Goal: Task Accomplishment & Management: Use online tool/utility

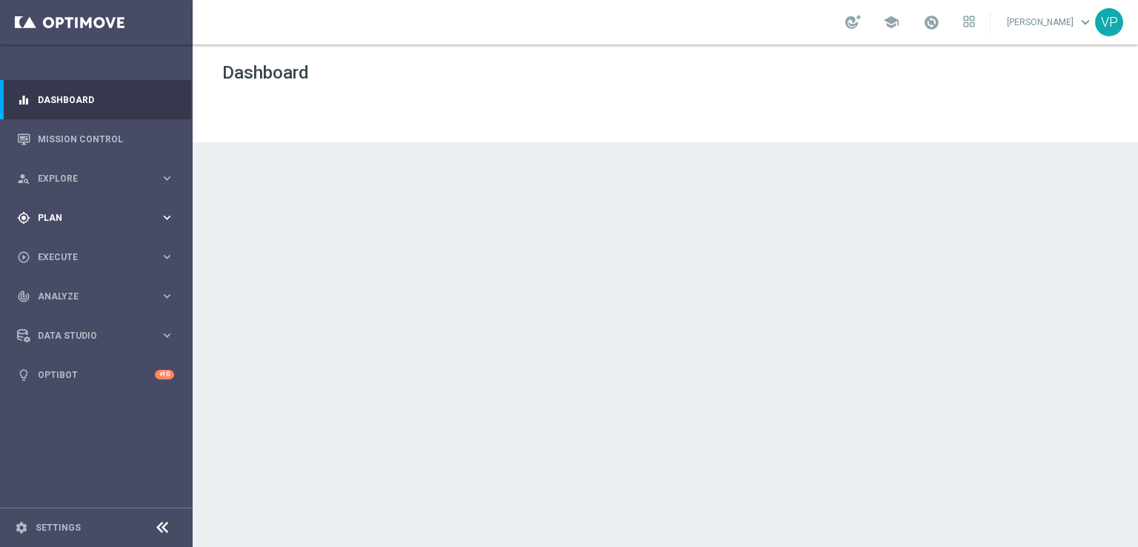
click at [73, 220] on span "Plan" at bounding box center [99, 217] width 122 height 9
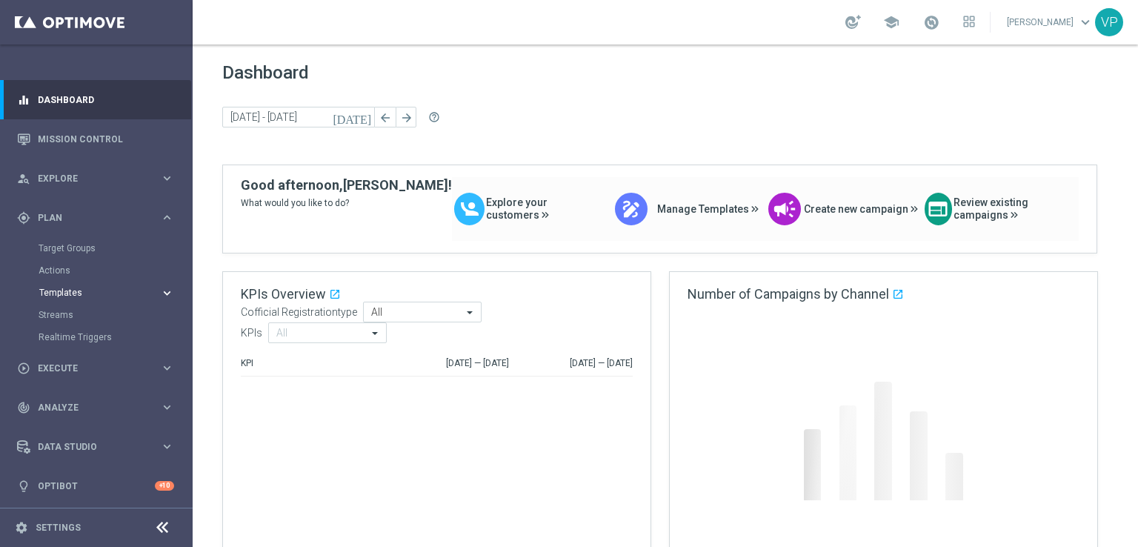
click at [76, 295] on span "Templates" at bounding box center [92, 292] width 106 height 9
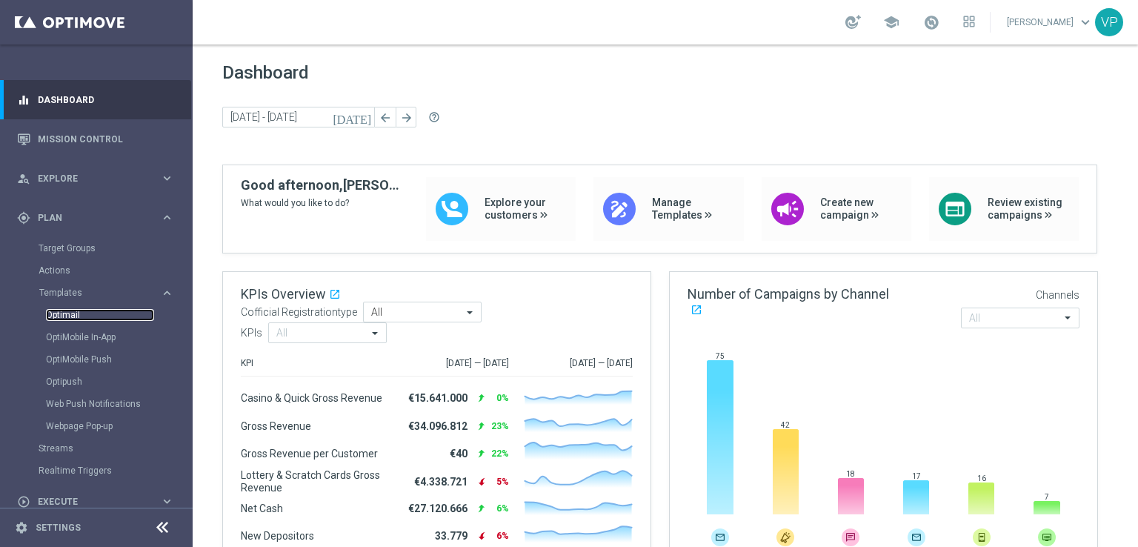
click at [60, 318] on link "Optimail" at bounding box center [100, 315] width 108 height 12
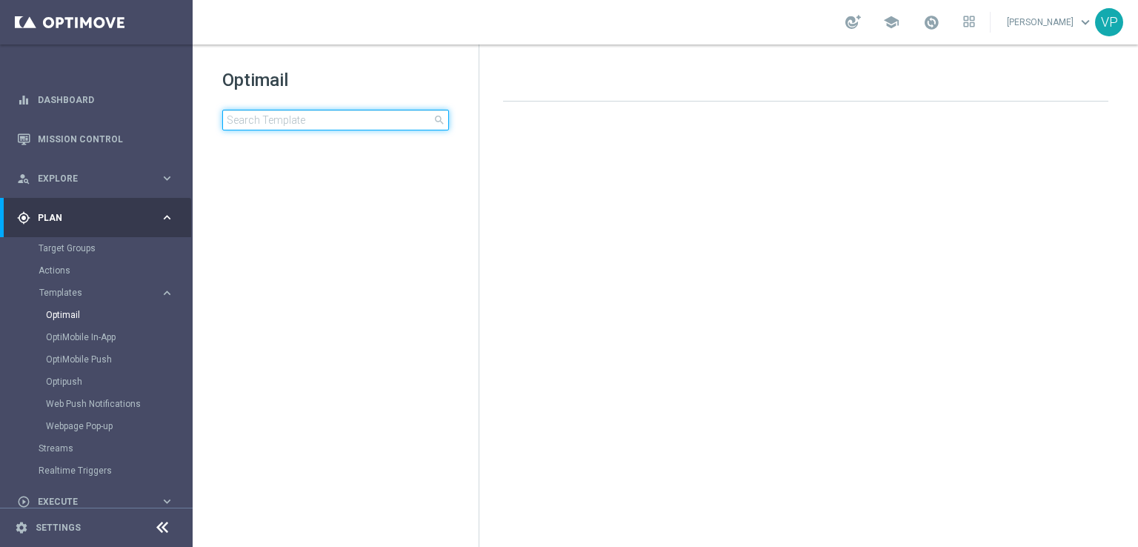
click at [364, 124] on input at bounding box center [335, 120] width 227 height 21
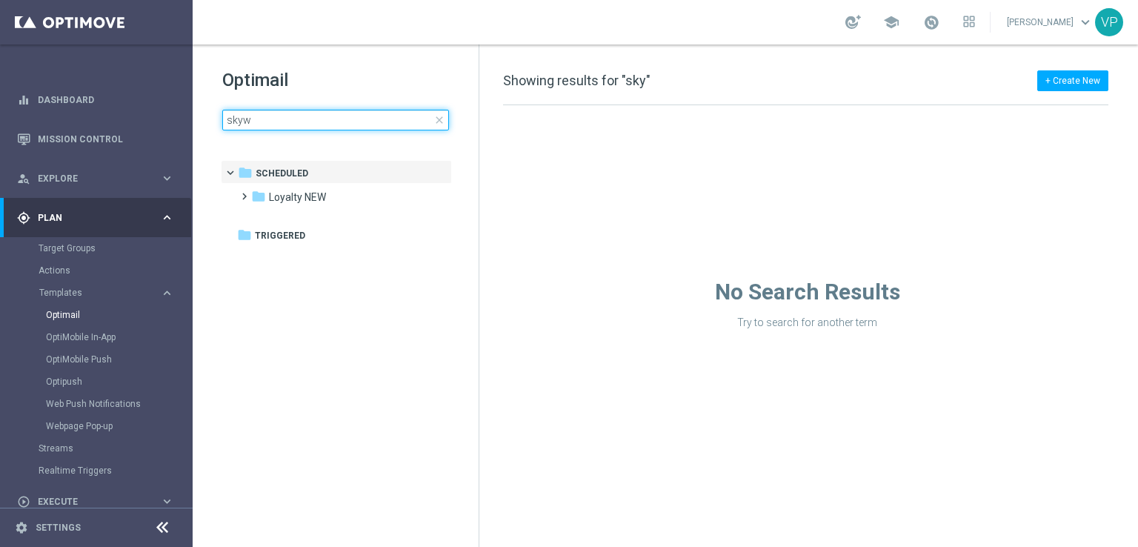
type input "skywa"
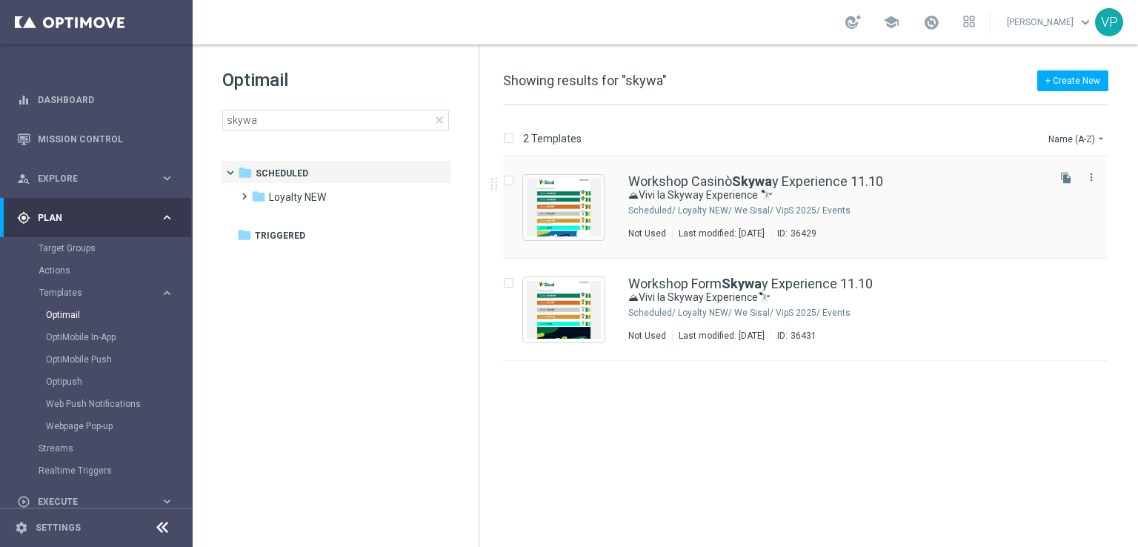
click at [923, 224] on div "Workshop Casinò Skywa y Experience 11.10 ⛰Vivi la Skyway Experience 🔭 Scheduled…" at bounding box center [836, 207] width 416 height 64
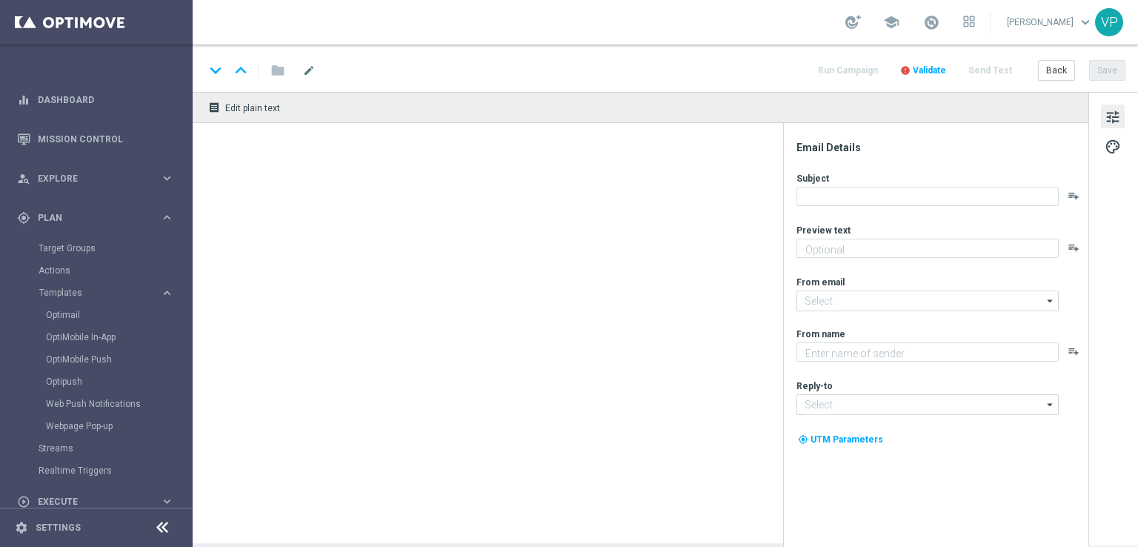
type textarea "Un’esperienza unica tra le vette e l’esclusività Sisal"
type input "[EMAIL_ADDRESS][DOMAIN_NAME]"
type textarea "Sisal"
type input "[EMAIL_ADDRESS][DOMAIN_NAME]"
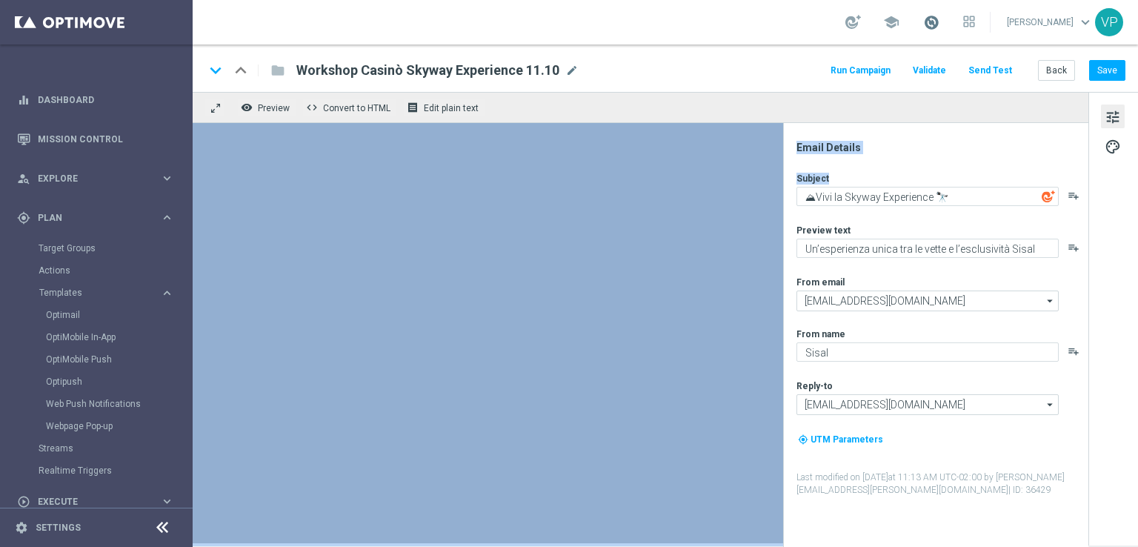
click at [939, 19] on span at bounding box center [931, 22] width 16 height 16
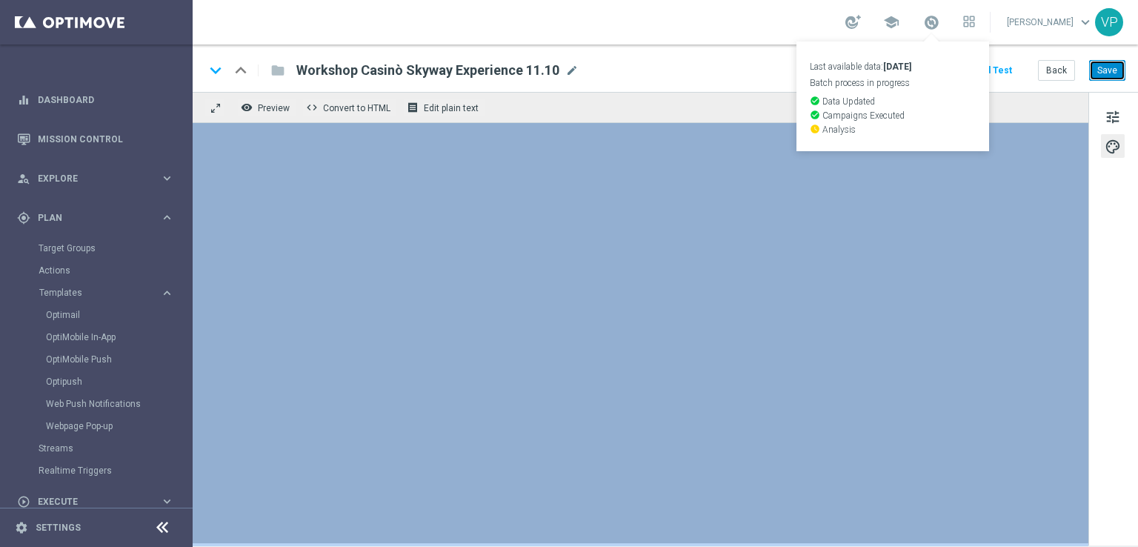
click at [1105, 71] on button "Save" at bounding box center [1107, 70] width 36 height 21
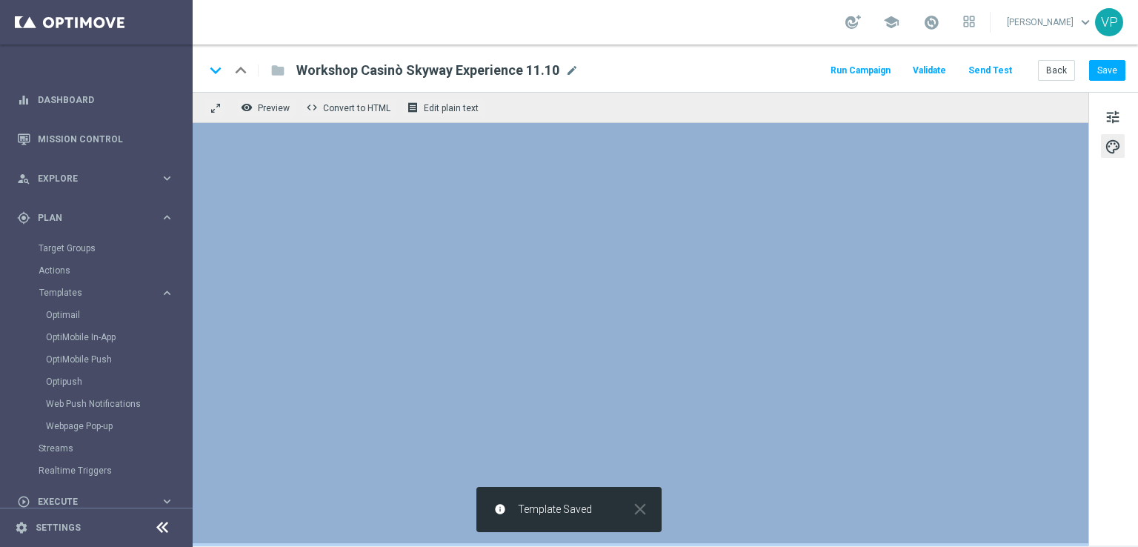
click at [1001, 69] on button "Send Test" at bounding box center [990, 71] width 48 height 20
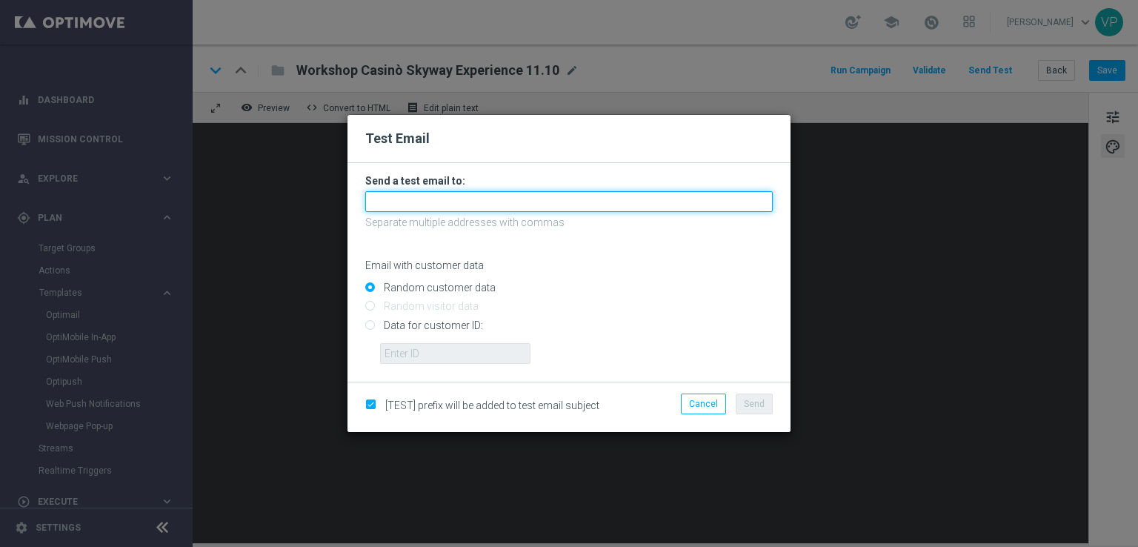
click at [403, 196] on input "text" at bounding box center [568, 201] width 407 height 21
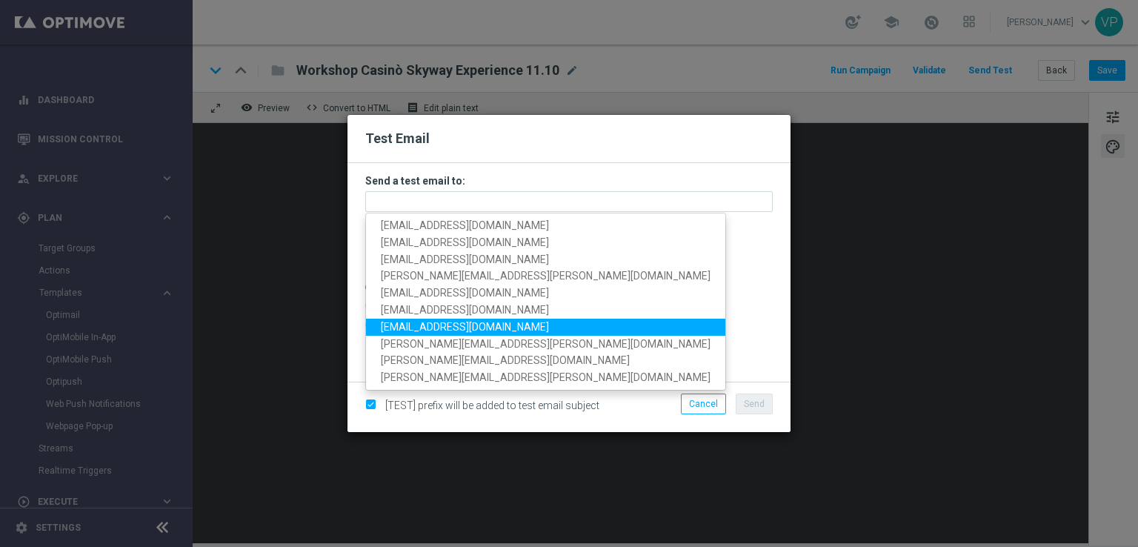
click at [613, 347] on div at bounding box center [576, 348] width 415 height 32
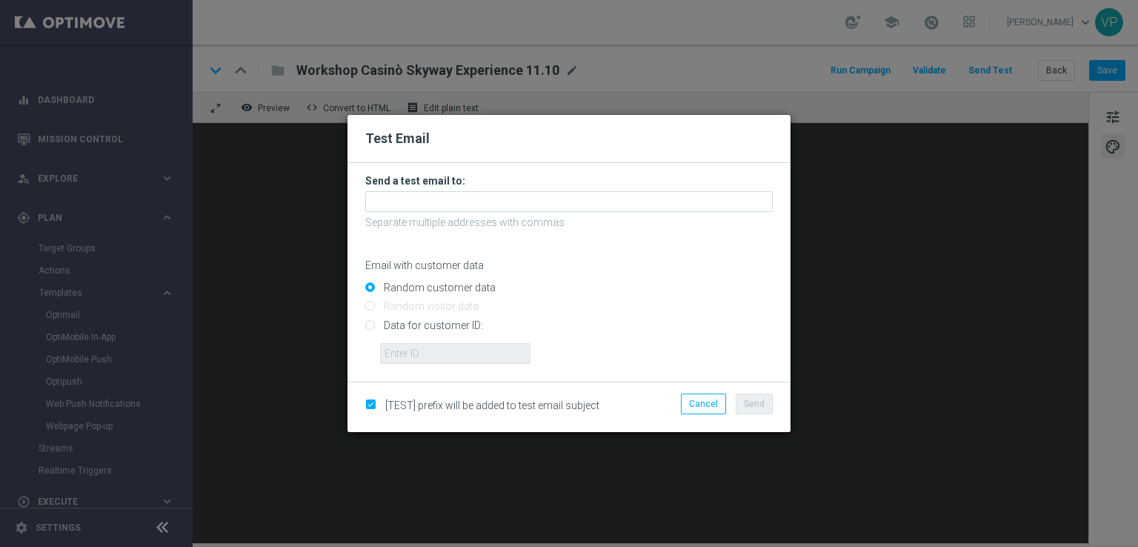
click at [430, 326] on input "Data for customer ID:" at bounding box center [568, 331] width 407 height 21
radio input "true"
click at [441, 353] on input "text" at bounding box center [455, 353] width 150 height 21
paste input "1446739"
type input "1446739"
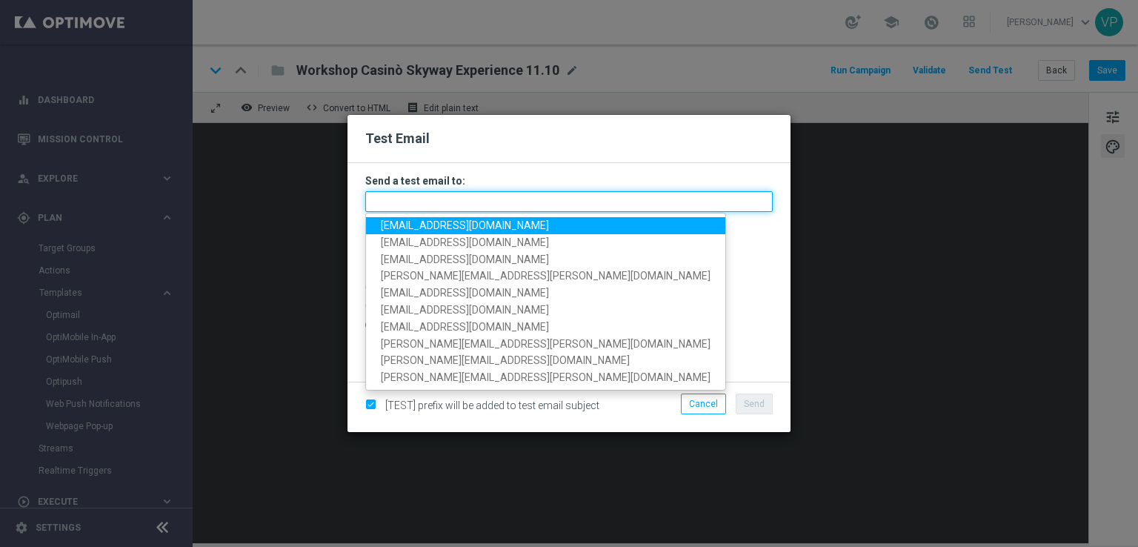
click at [483, 198] on input "text" at bounding box center [568, 201] width 407 height 21
paste input "[EMAIL_ADDRESS][PERSON_NAME][DOMAIN_NAME]"
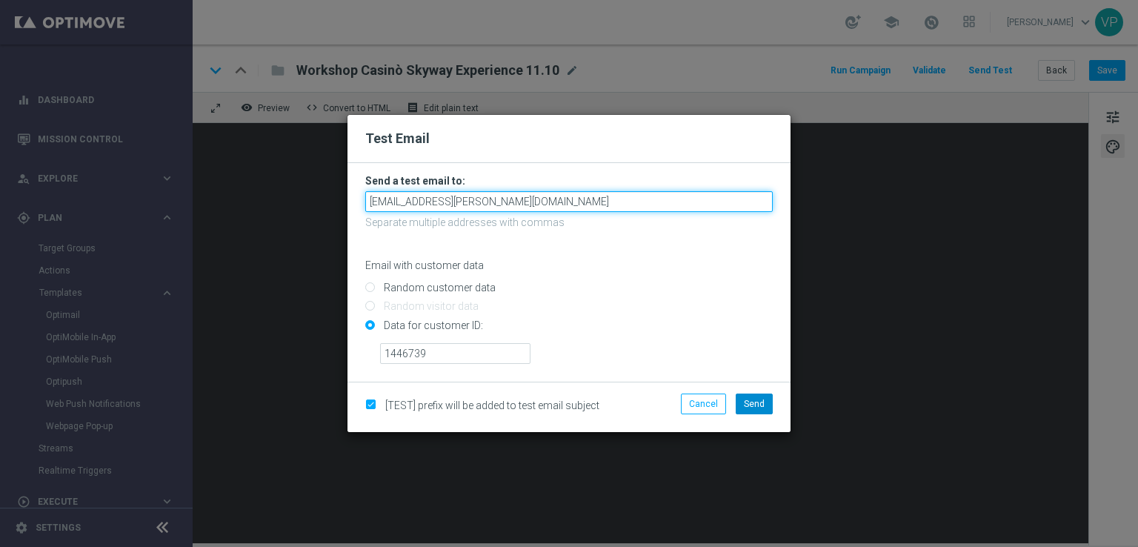
type input "[EMAIL_ADDRESS][PERSON_NAME][DOMAIN_NAME]"
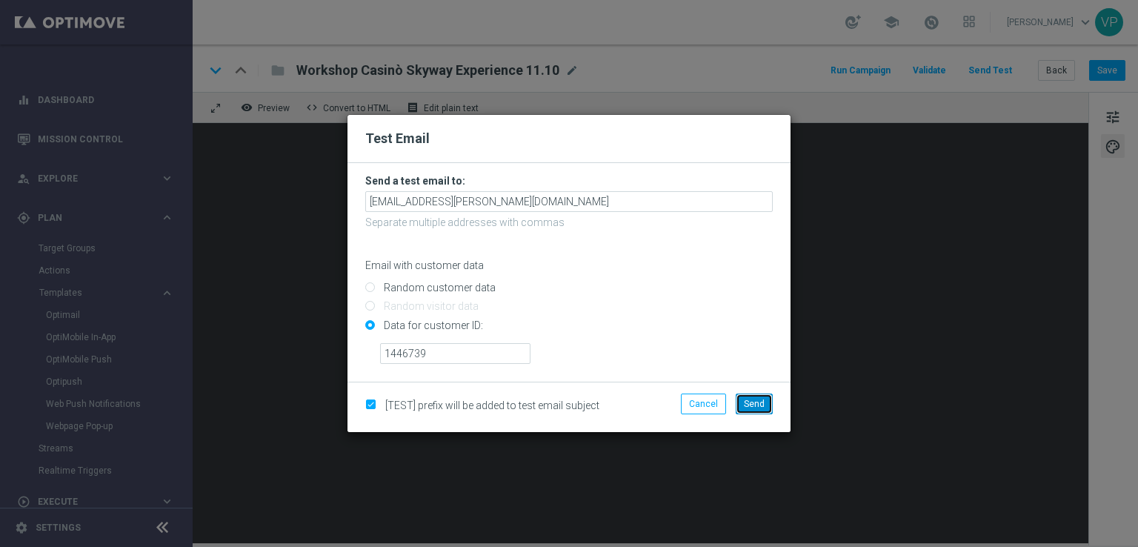
click at [767, 409] on button "Send" at bounding box center [753, 403] width 37 height 21
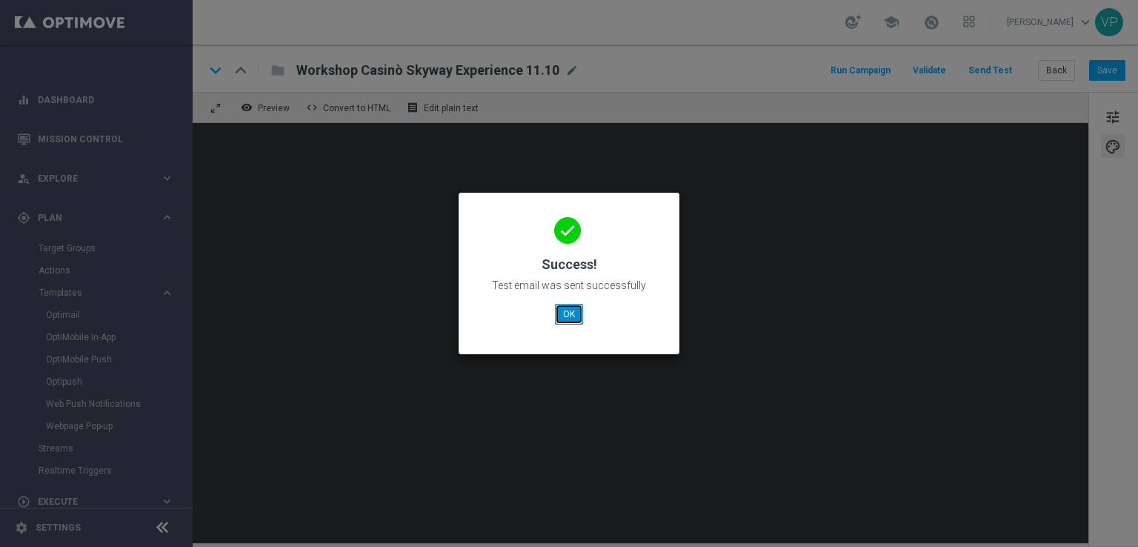
click at [575, 304] on button "OK" at bounding box center [569, 314] width 28 height 21
